Goal: Task Accomplishment & Management: Manage account settings

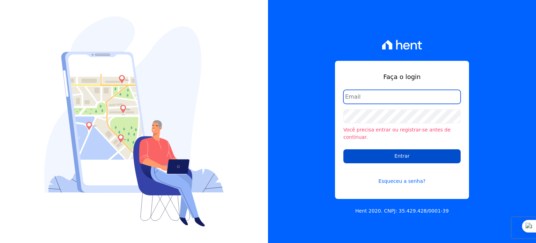
type input "[PERSON_NAME][EMAIL_ADDRESS][PERSON_NAME][DOMAIN_NAME]"
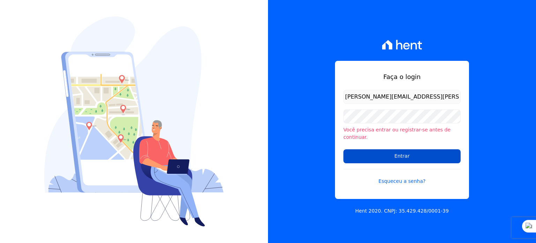
click at [379, 151] on input "Entrar" at bounding box center [402, 156] width 117 height 14
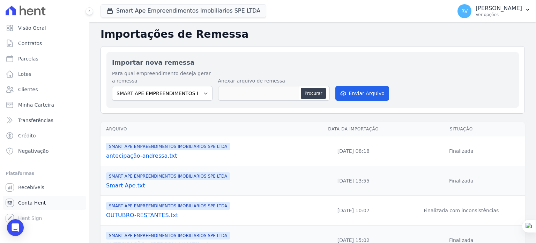
click at [52, 199] on link "Conta Hent" at bounding box center [44, 203] width 83 height 14
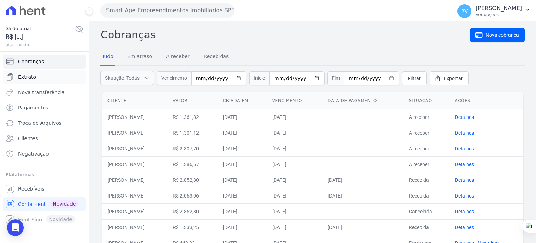
click at [42, 78] on link "Extrato" at bounding box center [44, 77] width 83 height 14
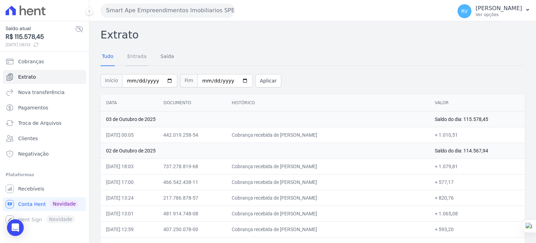
click at [132, 63] on link "Entrada" at bounding box center [137, 57] width 22 height 18
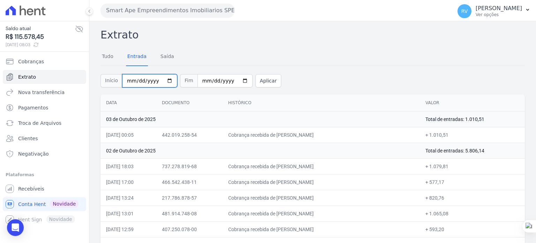
click at [164, 81] on input "2025-10-01" at bounding box center [149, 80] width 55 height 13
type input "2025-10-02"
click at [233, 82] on input "2025-10-03" at bounding box center [225, 80] width 55 height 13
type input "2025-10-02"
click at [258, 83] on button "Aplicar" at bounding box center [269, 80] width 26 height 13
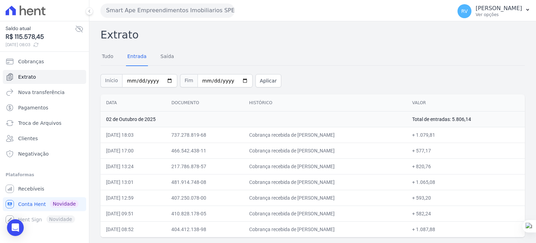
drag, startPoint x: 293, startPoint y: 134, endPoint x: 333, endPoint y: 134, distance: 40.5
click at [333, 134] on td "Cobrança recebida de [PERSON_NAME]" at bounding box center [325, 135] width 163 height 16
copy td "JUAREZ LURO LOP"
drag, startPoint x: 439, startPoint y: 135, endPoint x: 453, endPoint y: 135, distance: 14.7
click at [453, 135] on td "+ 1.079,81" at bounding box center [466, 135] width 118 height 16
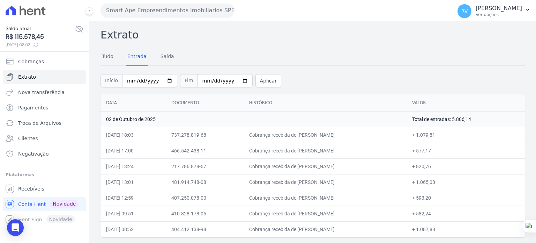
copy td "1.079,81"
drag, startPoint x: 294, startPoint y: 149, endPoint x: 358, endPoint y: 152, distance: 64.3
click at [358, 152] on td "Cobrança recebida de TARIK ROBERTO FELIPE DA SILVA" at bounding box center [325, 150] width 163 height 16
copy td "TARIK ROBERTO FELIPE DA SIL"
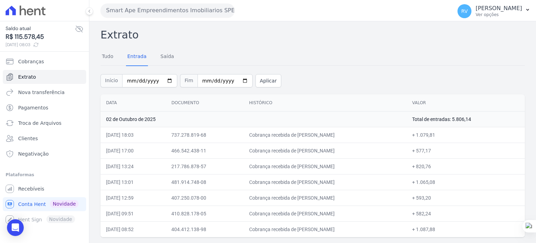
copy td "TARIK ROBERTO FELIPE DA SIL"
drag, startPoint x: 435, startPoint y: 149, endPoint x: 450, endPoint y: 149, distance: 14.3
click at [450, 149] on td "+ 577,17" at bounding box center [466, 150] width 118 height 16
copy td "577,17"
drag, startPoint x: 292, startPoint y: 165, endPoint x: 325, endPoint y: 165, distance: 33.2
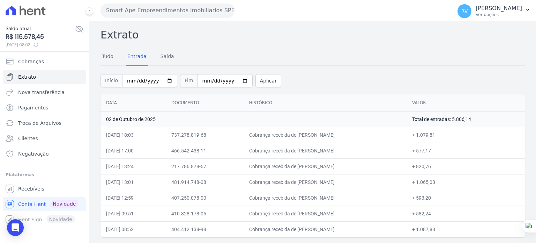
click at [325, 165] on td "Cobrança recebida de ROSELI BARBOSA" at bounding box center [325, 166] width 163 height 16
copy td "ROSELI BARBO"
drag, startPoint x: 436, startPoint y: 165, endPoint x: 449, endPoint y: 165, distance: 13.3
click at [449, 165] on td "+ 820,76" at bounding box center [466, 166] width 118 height 16
copy td "820,76"
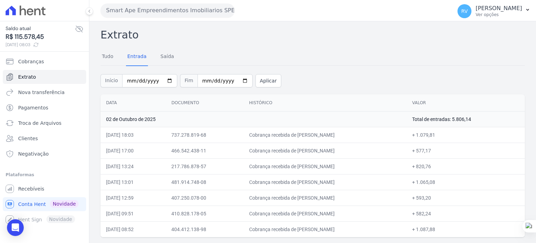
drag, startPoint x: 292, startPoint y: 180, endPoint x: 347, endPoint y: 181, distance: 55.9
click at [347, 181] on td "Cobrança recebida de DIANE PATRICIA CARDOSO" at bounding box center [325, 182] width 163 height 16
copy td "DIANE PATRICIA CARDOS"
drag, startPoint x: 293, startPoint y: 197, endPoint x: 344, endPoint y: 197, distance: 51.3
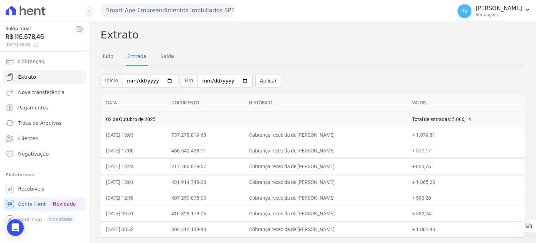
click at [344, 197] on td "Cobrança recebida de VITOR PEROGINI PALACIO" at bounding box center [325, 198] width 163 height 16
drag, startPoint x: 293, startPoint y: 212, endPoint x: 310, endPoint y: 214, distance: 16.9
click at [310, 214] on td "Cobrança recebida de Josue Henrique Palma" at bounding box center [325, 213] width 163 height 16
drag, startPoint x: 292, startPoint y: 213, endPoint x: 336, endPoint y: 214, distance: 44.0
click at [336, 214] on td "Cobrança recebida de Josue Henrique Palma" at bounding box center [325, 213] width 163 height 16
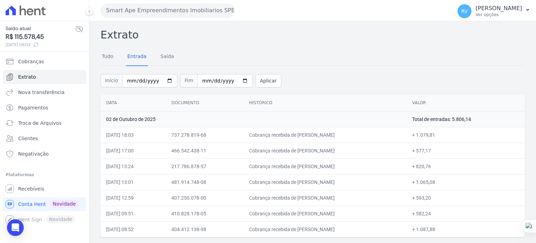
drag, startPoint x: 436, startPoint y: 213, endPoint x: 449, endPoint y: 212, distance: 12.3
click at [449, 212] on td "+ 582,24" at bounding box center [466, 213] width 118 height 16
drag, startPoint x: 292, startPoint y: 229, endPoint x: 359, endPoint y: 232, distance: 66.8
click at [359, 232] on td "Cobrança recebida de ANDRESSA CONEGUNDES VALIM" at bounding box center [325, 229] width 163 height 16
drag, startPoint x: 435, startPoint y: 230, endPoint x: 454, endPoint y: 229, distance: 18.9
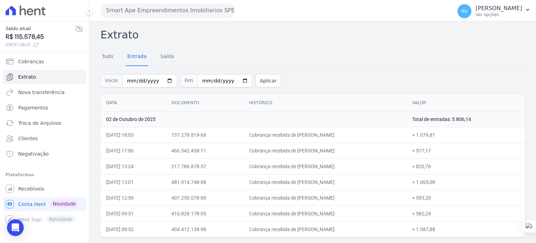
click at [454, 229] on td "+ 1.087,88" at bounding box center [466, 229] width 118 height 16
drag, startPoint x: 472, startPoint y: 118, endPoint x: 492, endPoint y: 119, distance: 19.6
click at [492, 119] on td "Total de entradas: 5.806,14" at bounding box center [466, 119] width 118 height 16
